Goal: Information Seeking & Learning: Check status

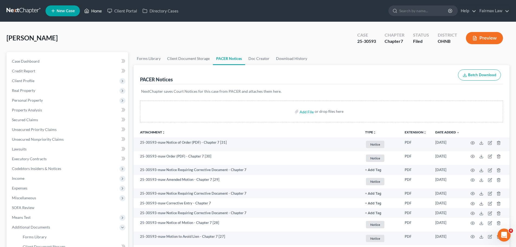
click at [94, 14] on link "Home" at bounding box center [92, 11] width 23 height 10
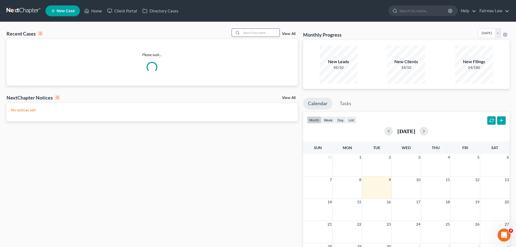
click at [262, 32] on input "search" at bounding box center [260, 33] width 38 height 8
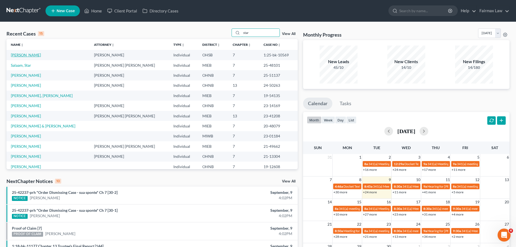
type input "star"
click at [31, 56] on link "[PERSON_NAME]" at bounding box center [26, 55] width 30 height 5
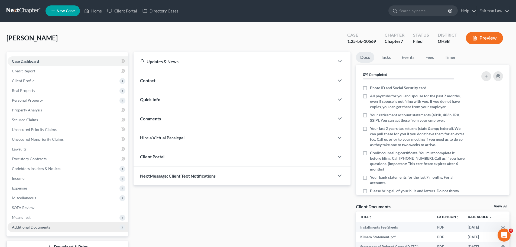
click at [35, 226] on span "Additional Documents" at bounding box center [31, 226] width 38 height 5
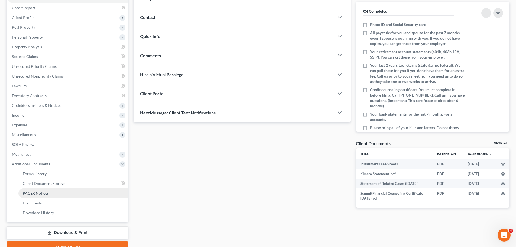
click at [40, 194] on span "PACER Notices" at bounding box center [36, 193] width 26 height 5
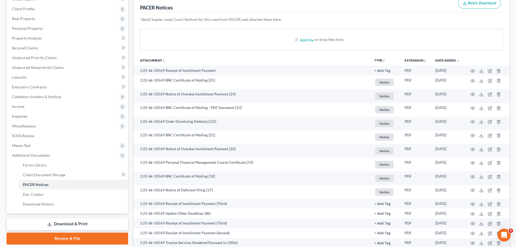
scroll to position [63, 0]
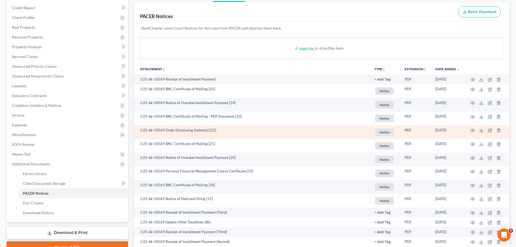
click at [470, 130] on td at bounding box center [486, 132] width 45 height 14
click at [470, 130] on icon "button" at bounding box center [472, 130] width 4 height 3
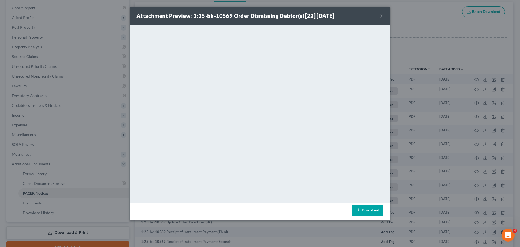
click at [448, 138] on div "Attachment Preview: 1:25-bk-10569 Order Dismissing Debtor(s) [22] [DATE] × <obj…" at bounding box center [260, 123] width 520 height 247
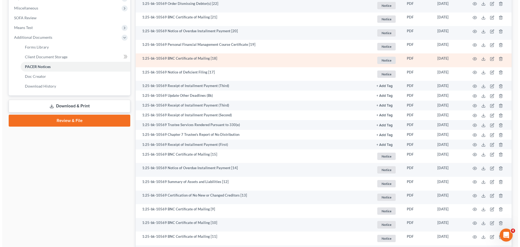
scroll to position [253, 0]
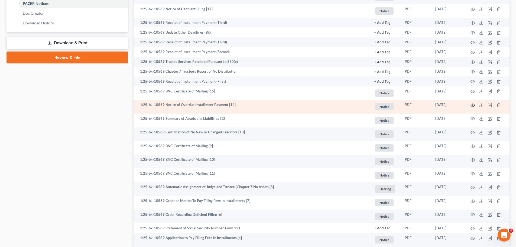
click at [471, 105] on icon "button" at bounding box center [472, 105] width 4 height 4
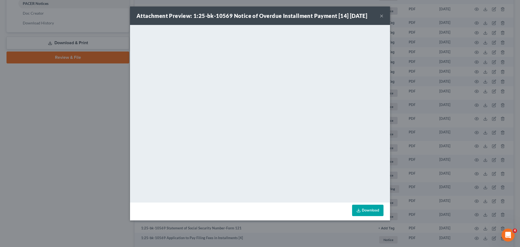
click at [472, 113] on div "Attachment Preview: 1:25-bk-10569 Notice of Overdue Installment Payment [14] [D…" at bounding box center [260, 123] width 520 height 247
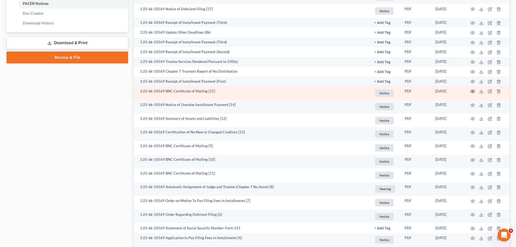
click at [472, 89] on icon "button" at bounding box center [472, 91] width 4 height 4
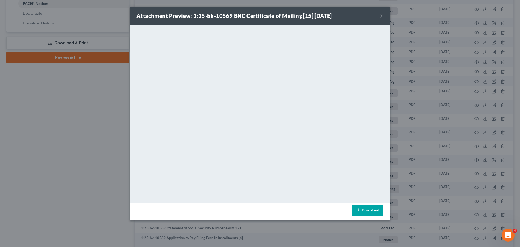
click at [73, 38] on div "Attachment Preview: 1:25-bk-10569 BNC Certificate of Mailing [15] [DATE] × <obj…" at bounding box center [260, 123] width 520 height 247
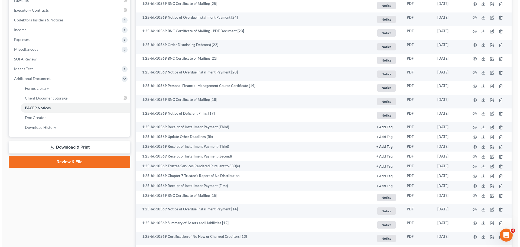
scroll to position [0, 0]
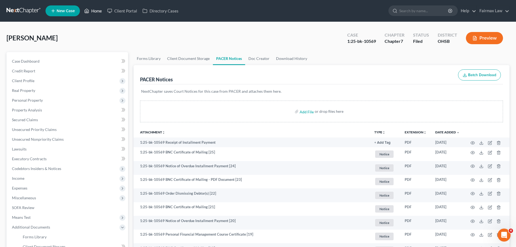
click at [90, 14] on link "Home" at bounding box center [92, 11] width 23 height 10
